Goal: Obtain resource: Obtain resource

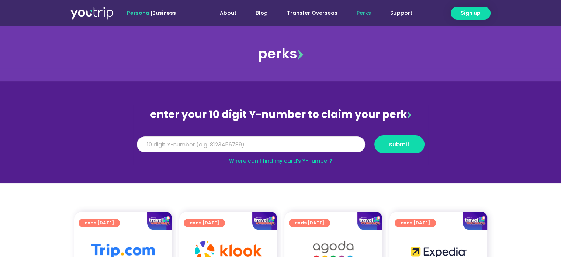
click at [196, 146] on input "Y Number" at bounding box center [251, 144] width 228 height 16
type input "8144614931"
click at [403, 144] on span "submit" at bounding box center [399, 144] width 21 height 6
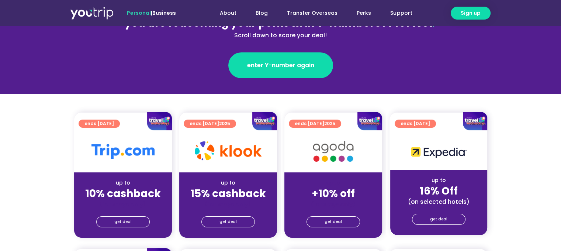
scroll to position [111, 0]
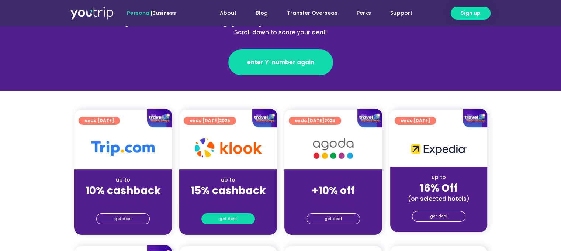
click at [234, 217] on span "get deal" at bounding box center [228, 219] width 17 height 10
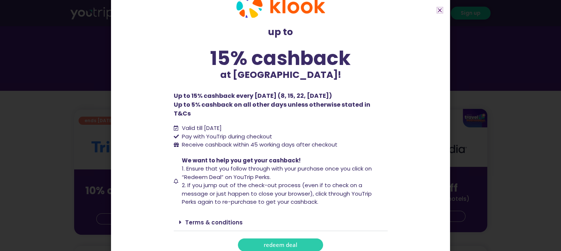
scroll to position [22, 0]
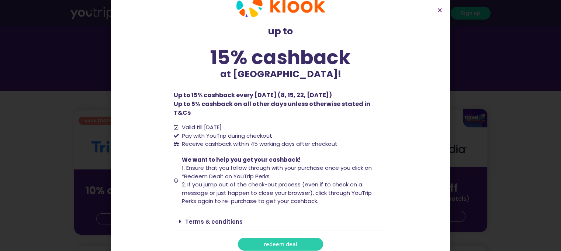
click at [273, 241] on span "redeem deal" at bounding box center [281, 244] width 34 height 6
